Goal: Book appointment/travel/reservation

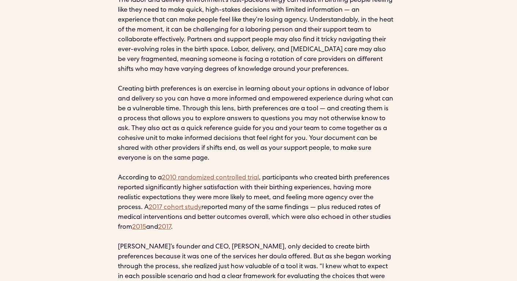
scroll to position [908, 0]
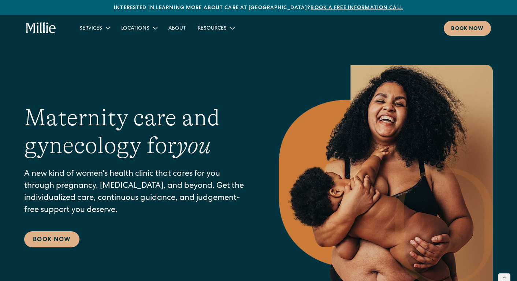
click at [310, 6] on link "Book a free information call" at bounding box center [356, 7] width 92 height 5
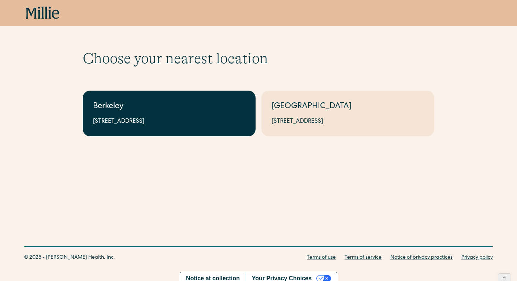
click at [119, 122] on div "2999 Regent St, Suite 524, Berkeley, CA 94705" at bounding box center [169, 121] width 152 height 9
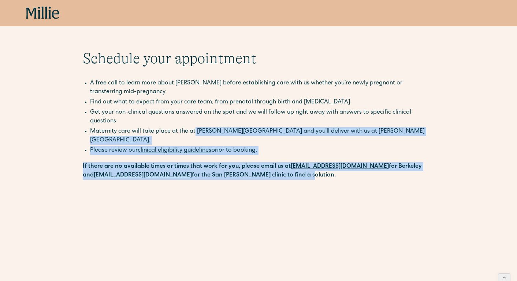
drag, startPoint x: 229, startPoint y: 176, endPoint x: 193, endPoint y: 132, distance: 56.7
click at [180, 148] on link "clinical eligibility guidelines" at bounding box center [175, 151] width 74 height 6
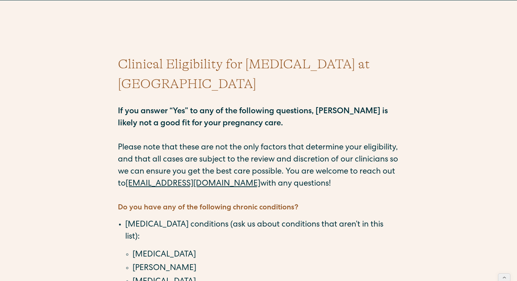
scroll to position [343, 0]
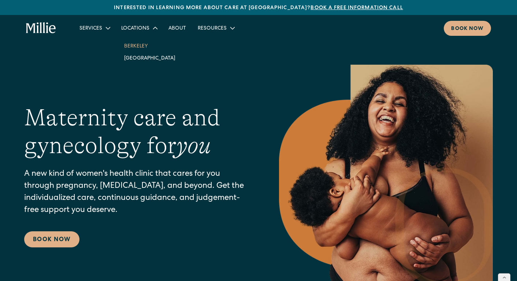
click at [139, 48] on link "Berkeley" at bounding box center [149, 46] width 63 height 12
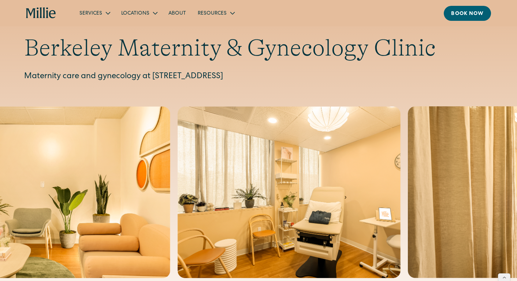
scroll to position [18, 0]
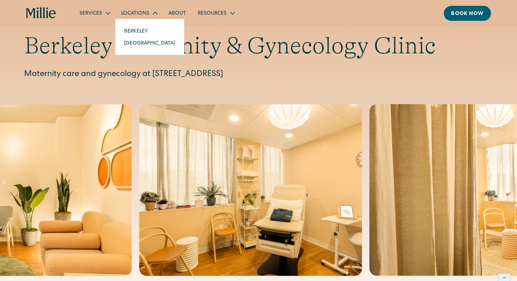
click at [135, 31] on link "Berkeley" at bounding box center [149, 31] width 63 height 12
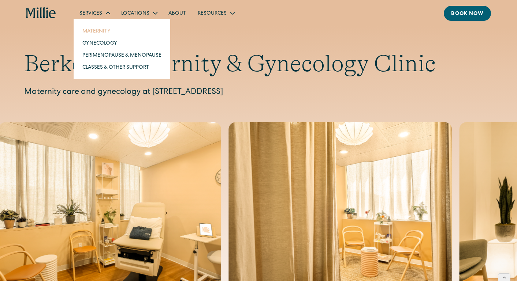
click at [93, 32] on link "Maternity" at bounding box center [121, 31] width 91 height 12
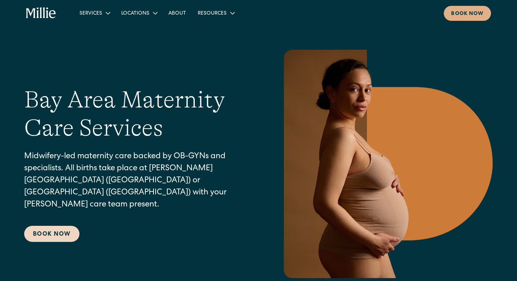
click at [58, 226] on link "Book Now" at bounding box center [51, 234] width 55 height 16
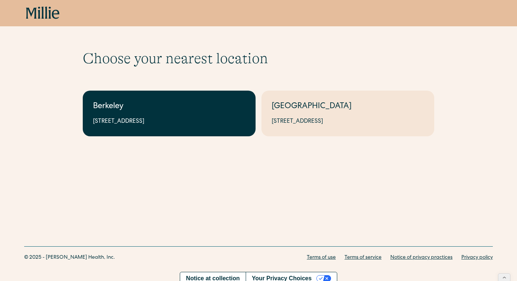
click at [183, 130] on link "Berkeley 2999 Regent St, Suite 524, Berkeley, CA 94705" at bounding box center [169, 114] width 173 height 46
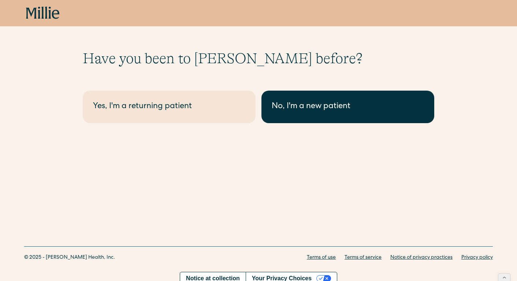
click at [312, 111] on div "No, I'm a new patient" at bounding box center [348, 107] width 152 height 12
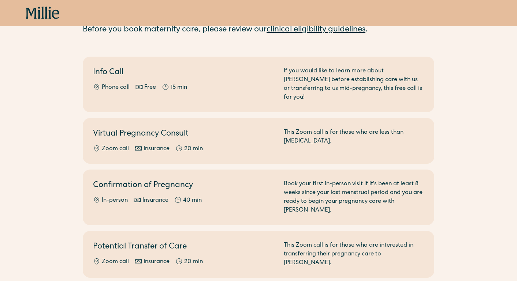
scroll to position [116, 0]
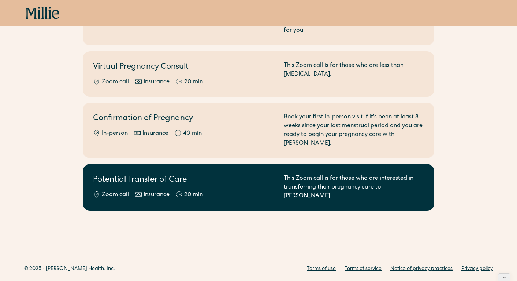
click at [221, 175] on h2 "Potential Transfer of Care" at bounding box center [184, 181] width 182 height 12
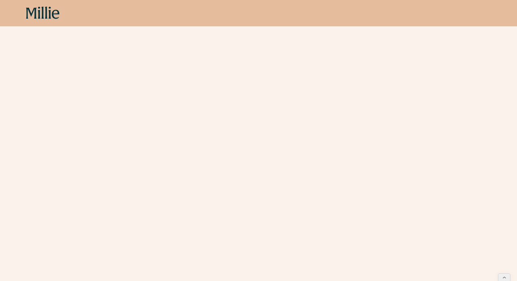
scroll to position [258, 0]
